Goal: Task Accomplishment & Management: Manage account settings

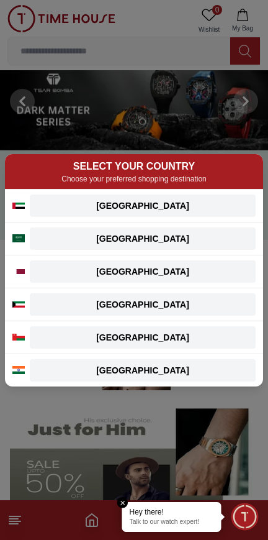
scroll to position [17, 0]
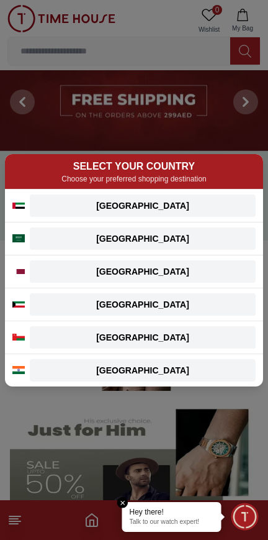
click at [129, 312] on button "[GEOGRAPHIC_DATA]" at bounding box center [143, 304] width 226 height 22
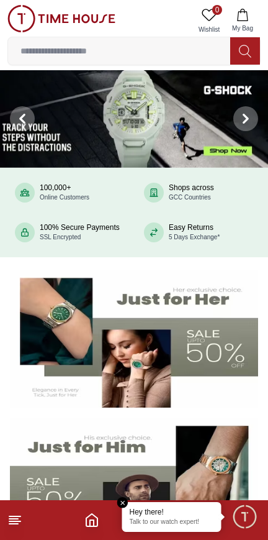
click at [214, 16] on icon at bounding box center [209, 15] width 14 height 12
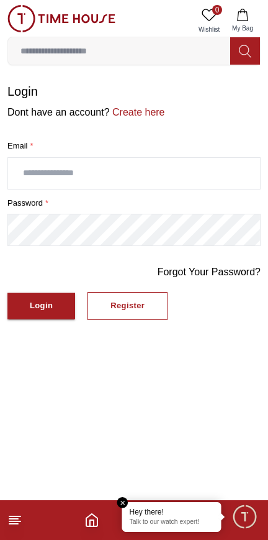
click at [243, 19] on icon "button" at bounding box center [243, 15] width 12 height 12
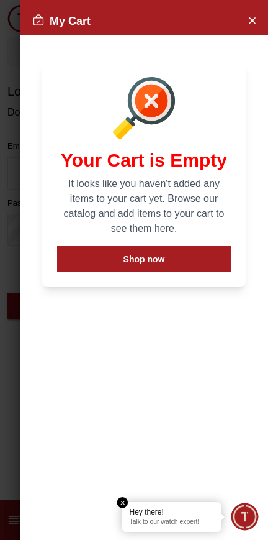
click at [256, 25] on icon "Close Account" at bounding box center [252, 20] width 10 height 16
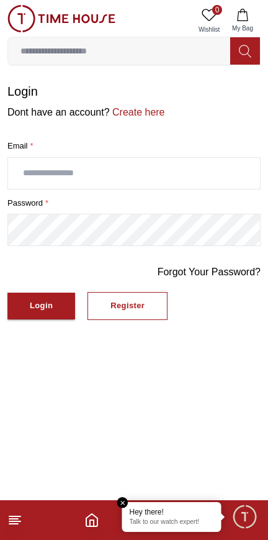
click at [92, 522] on icon "Home" at bounding box center [91, 519] width 15 height 15
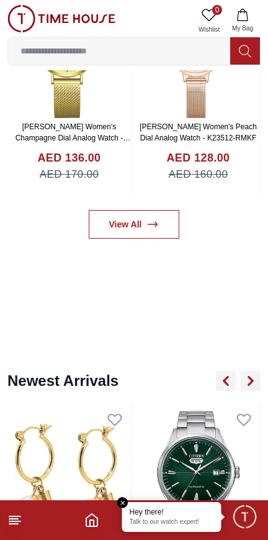
scroll to position [642, 0]
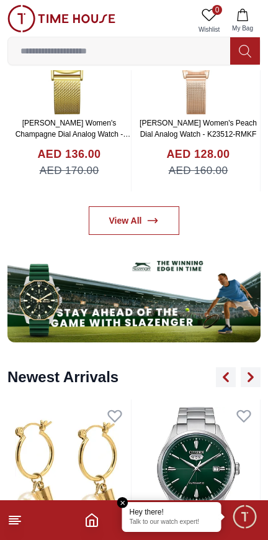
click at [15, 516] on line at bounding box center [14, 516] width 11 height 0
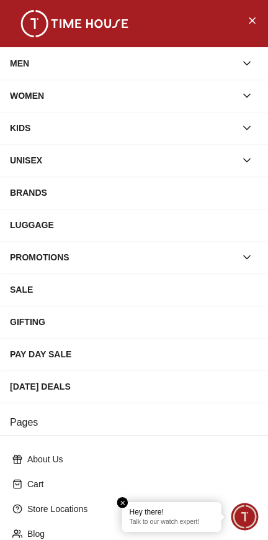
click at [117, 506] on p "Store Locations" at bounding box center [139, 508] width 224 height 12
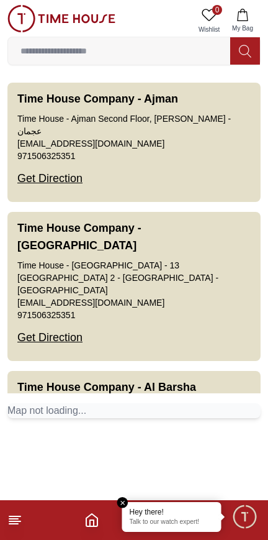
click at [123, 502] on em "Close tooltip" at bounding box center [122, 502] width 11 height 11
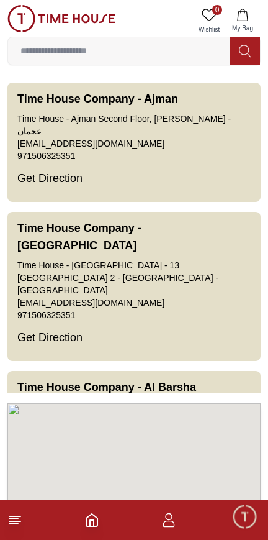
click at [88, 519] on icon "Home" at bounding box center [91, 519] width 15 height 15
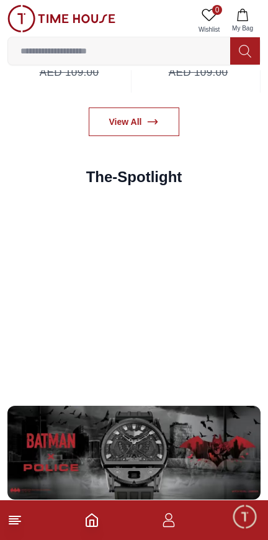
scroll to position [2376, 0]
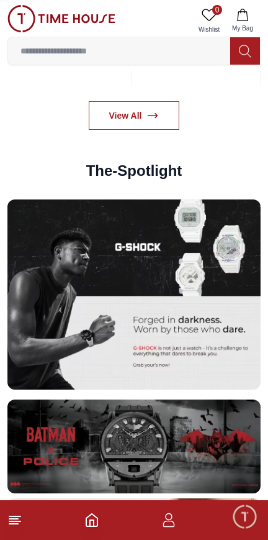
click at [14, 524] on line at bounding box center [13, 524] width 9 height 0
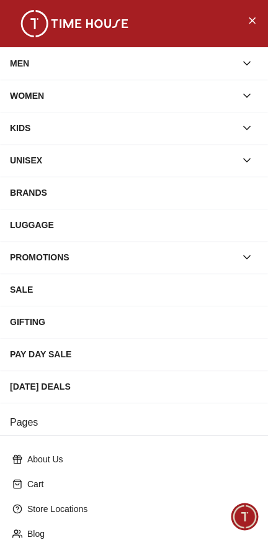
click at [247, 22] on icon "Close Menu" at bounding box center [252, 20] width 10 height 16
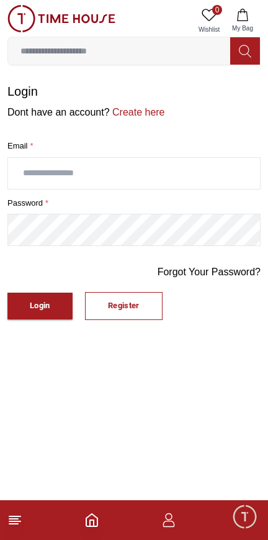
click at [60, 536] on footer at bounding box center [134, 520] width 268 height 40
click at [114, 300] on div "Register" at bounding box center [124, 306] width 32 height 14
click at [26, 306] on button "Login" at bounding box center [39, 305] width 65 height 27
